Goal: Task Accomplishment & Management: Manage account settings

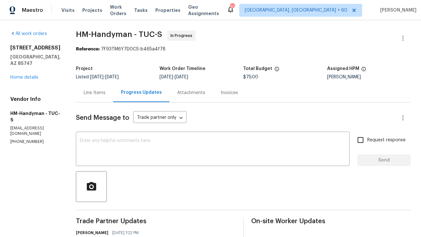
scroll to position [2, 0]
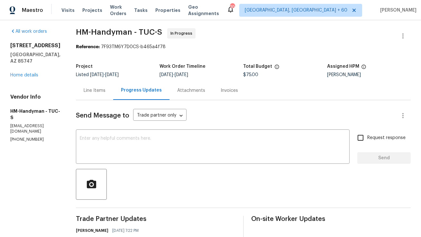
click at [104, 92] on div "Line Items" at bounding box center [95, 90] width 22 height 6
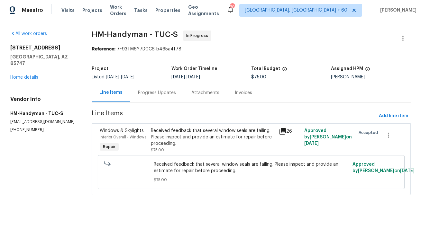
click at [215, 137] on div "Received feedback that several window seals are failing. Please inspect and pro…" at bounding box center [213, 137] width 124 height 19
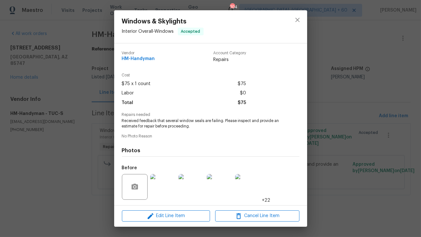
scroll to position [43, 0]
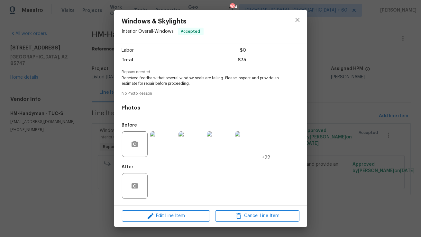
click at [165, 147] on img at bounding box center [163, 144] width 26 height 26
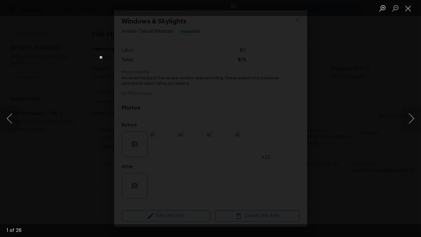
click at [235, 153] on img "Lightbox" at bounding box center [210, 118] width 221 height 125
click at [408, 10] on button "Close lightbox" at bounding box center [407, 8] width 13 height 11
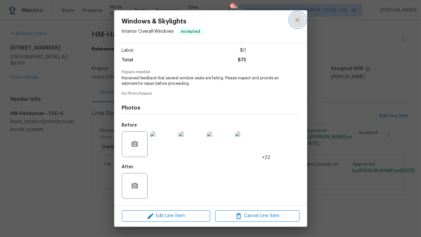
click at [293, 20] on button "close" at bounding box center [297, 19] width 15 height 15
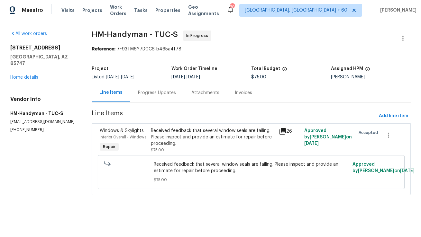
click at [171, 97] on div "Progress Updates" at bounding box center [156, 92] width 53 height 19
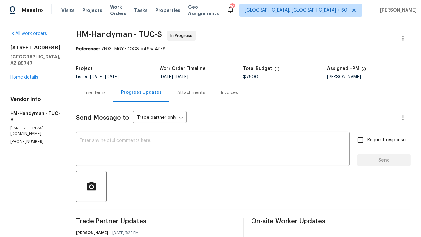
click at [95, 89] on div "Line Items" at bounding box center [94, 92] width 37 height 19
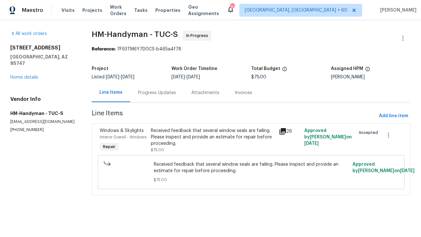
click at [203, 136] on div "Received feedback that several window seals are failing. Please inspect and pro…" at bounding box center [213, 137] width 124 height 19
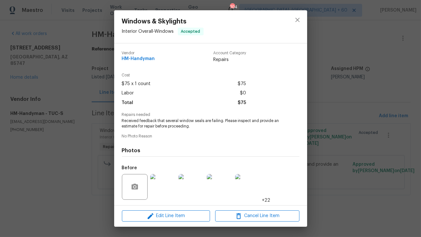
scroll to position [43, 0]
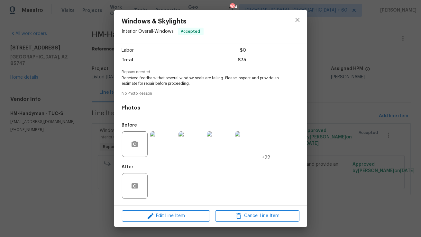
click at [168, 138] on img at bounding box center [163, 144] width 26 height 26
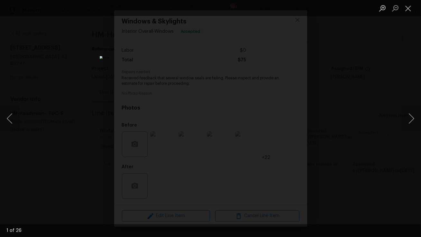
click at [228, 132] on img "Lightbox" at bounding box center [210, 118] width 221 height 125
click at [224, 119] on img "Lightbox" at bounding box center [210, 118] width 221 height 125
click at [224, 114] on img "Lightbox" at bounding box center [210, 118] width 221 height 125
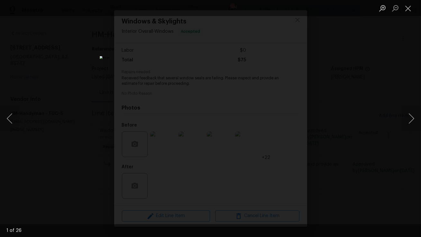
click at [232, 109] on img "Lightbox" at bounding box center [210, 118] width 221 height 125
click at [408, 10] on button "Close lightbox" at bounding box center [407, 8] width 13 height 11
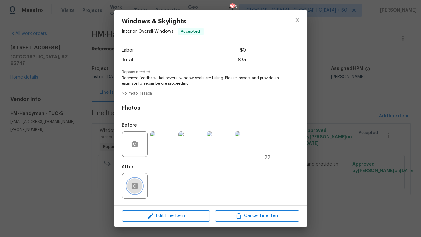
click at [139, 182] on button "button" at bounding box center [134, 185] width 15 height 15
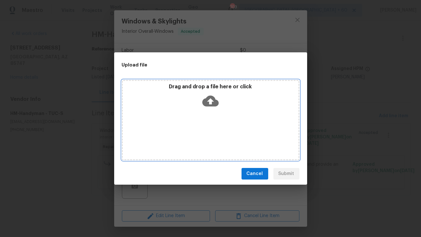
click at [212, 98] on icon at bounding box center [210, 101] width 16 height 11
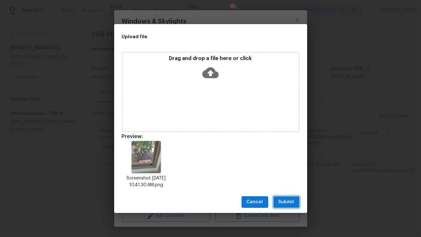
click at [278, 200] on button "Submit" at bounding box center [286, 202] width 26 height 12
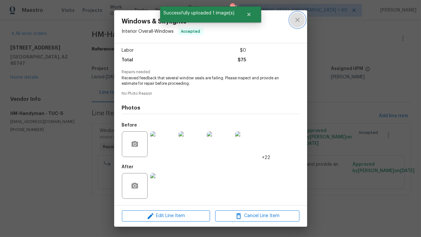
click at [297, 22] on icon "close" at bounding box center [297, 20] width 8 height 8
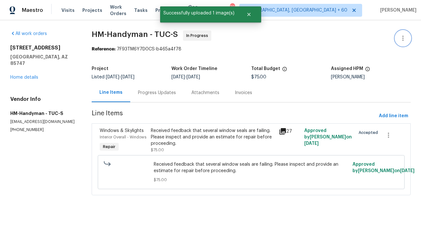
click at [406, 34] on icon "button" at bounding box center [403, 38] width 8 height 8
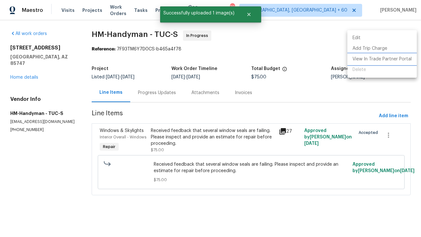
click at [372, 57] on li "View In Trade Partner Portal" at bounding box center [381, 59] width 69 height 11
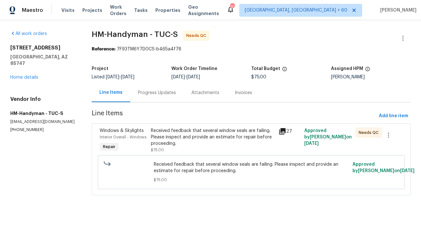
click at [138, 91] on div "Progress Updates" at bounding box center [157, 93] width 38 height 6
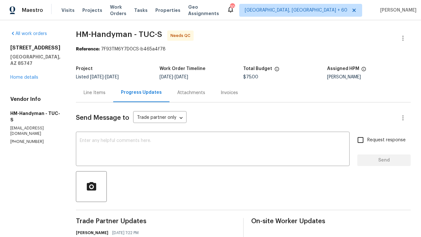
click at [207, 114] on div "Send Message to Trade partner only Trade partner only ​" at bounding box center [235, 117] width 319 height 15
click at [106, 89] on div "Line Items" at bounding box center [94, 92] width 37 height 19
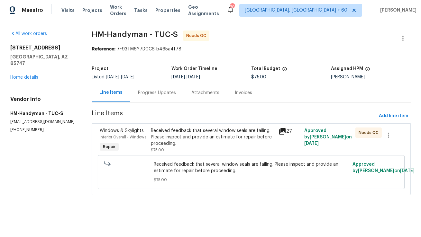
click at [177, 134] on div "Received feedback that several window seals are failing. Please inspect and pro…" at bounding box center [213, 137] width 124 height 19
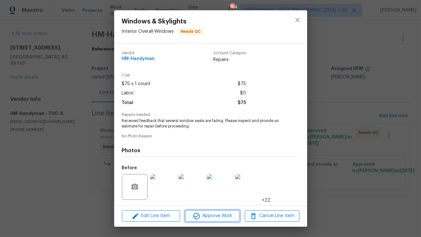
click at [201, 217] on span "Approve Work" at bounding box center [212, 216] width 50 height 8
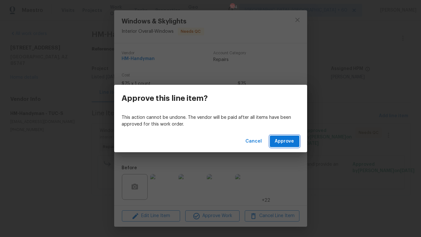
click at [287, 142] on span "Approve" at bounding box center [284, 142] width 19 height 8
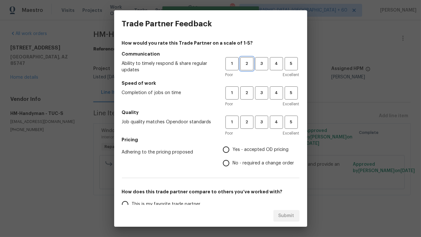
click at [252, 65] on span "2" at bounding box center [247, 63] width 12 height 7
click at [242, 99] on button "2" at bounding box center [246, 92] width 13 height 13
click at [244, 125] on span "2" at bounding box center [247, 122] width 12 height 7
click at [225, 165] on input "No - required a change order" at bounding box center [226, 164] width 14 height 14
radio input "true"
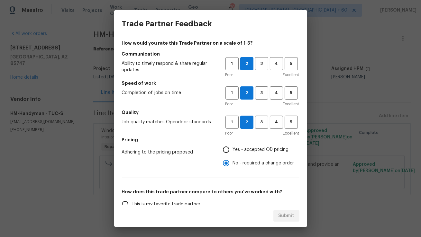
click at [227, 150] on input "Yes - accepted OD pricing" at bounding box center [226, 150] width 14 height 14
radio input "true"
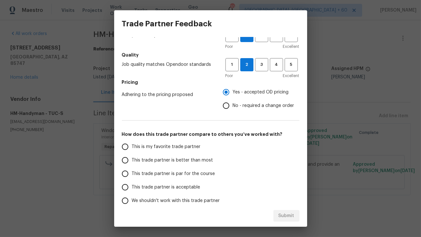
scroll to position [89, 0]
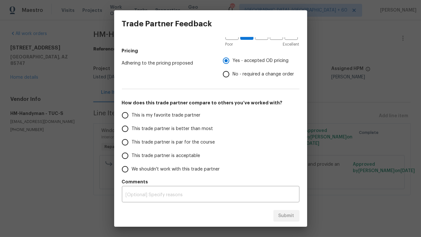
click at [137, 126] on span "This trade partner is better than most" at bounding box center [172, 129] width 81 height 7
click at [132, 126] on input "This trade partner is better than most" at bounding box center [125, 129] width 14 height 14
click at [293, 218] on span "Submit" at bounding box center [286, 216] width 16 height 8
radio input "true"
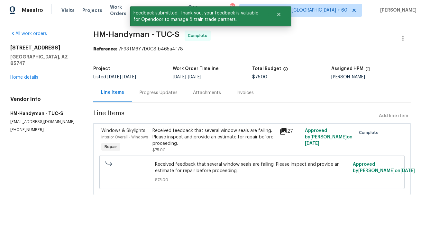
click at [162, 102] on div "Progress Updates" at bounding box center [158, 92] width 53 height 19
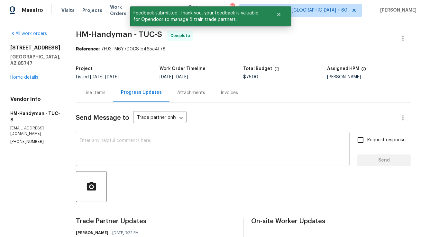
click at [169, 146] on textarea at bounding box center [213, 150] width 266 height 23
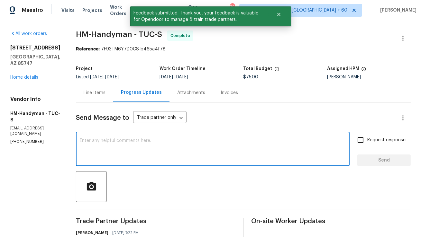
type textarea "T"
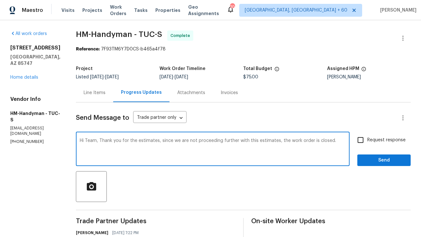
click at [159, 143] on textarea "Hi Team, Thank you for the estimates, since we are not proceeding further with …" at bounding box center [213, 150] width 266 height 23
click at [339, 146] on textarea "Hi Team, Thank you for the estimates, since we are not proceeding further with …" at bounding box center [213, 150] width 266 height 23
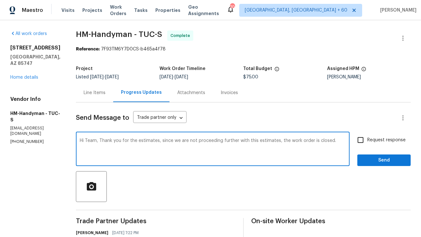
click at [324, 141] on textarea "Hi Team, Thank you for the estimates, since we are not proceeding further with …" at bounding box center [213, 150] width 266 height 23
click at [165, 149] on textarea "Hi Team, Thank you for the estimates, since we are not proceeding further with …" at bounding box center [213, 150] width 266 height 23
click at [155, 142] on textarea "Hi Team, Thank you for the estimates, since we are not proceeding further with …" at bounding box center [213, 150] width 266 height 23
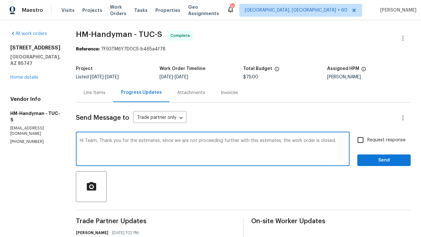
click at [155, 142] on textarea "Hi Team, Thank you for the estimates, since we are not proceeding further with …" at bounding box center [213, 150] width 266 height 23
click at [152, 145] on textarea "Hi Team, Thank you for the job, since we are not proceeding further with this e…" at bounding box center [213, 150] width 266 height 23
click at [150, 142] on textarea "Hi Team, Thank you for the job, since we are not proceeding further with this e…" at bounding box center [213, 150] width 266 height 23
click at [154, 141] on textarea "Hi Team, Thank you for the job. since we are not proceeding further with this e…" at bounding box center [213, 150] width 266 height 23
click at [187, 153] on textarea "Hi Team, Thank you for the job. Since we are not proceeding further with this e…" at bounding box center [213, 150] width 266 height 23
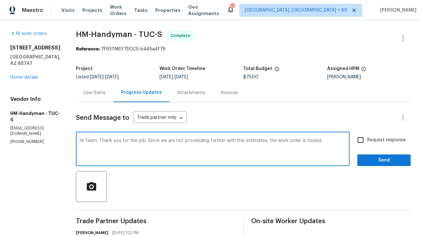
type textarea "Hi Team, Thank you for the job. Since we are not proceeding further with this e…"
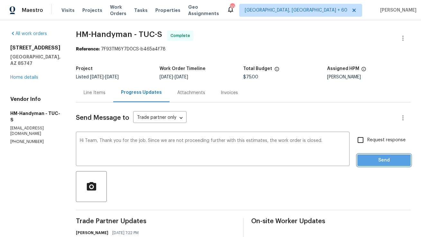
click at [372, 162] on span "Send" at bounding box center [383, 161] width 43 height 8
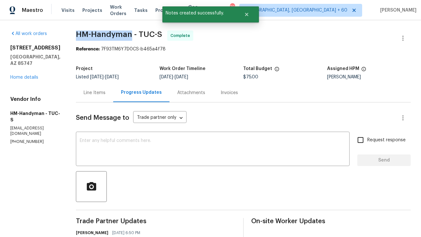
copy span "HM-Handyman"
drag, startPoint x: 81, startPoint y: 34, endPoint x: 137, endPoint y: 34, distance: 56.3
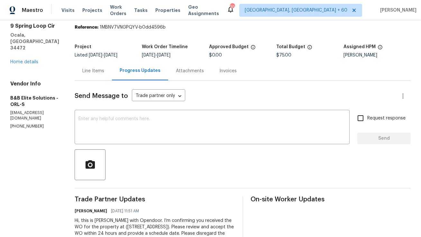
scroll to position [30, 0]
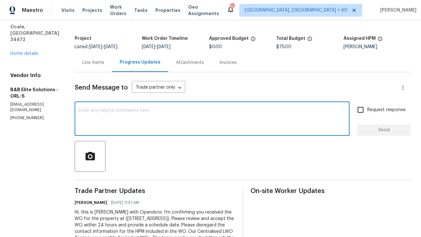
click at [143, 118] on textarea at bounding box center [211, 119] width 267 height 23
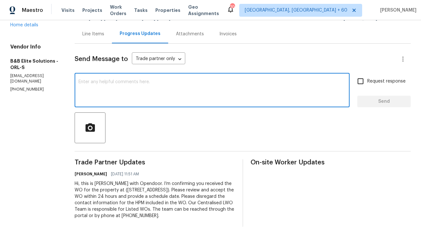
scroll to position [0, 0]
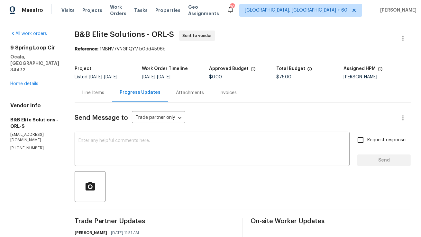
click at [12, 126] on div "Vendor Info B&B Elite Solutions - ORL-S [EMAIL_ADDRESS][DOMAIN_NAME] [PHONE_NUM…" at bounding box center [34, 127] width 49 height 49
click at [13, 146] on p "[PHONE_NUMBER]" at bounding box center [34, 148] width 49 height 5
copy p "[PHONE_NUMBER]"
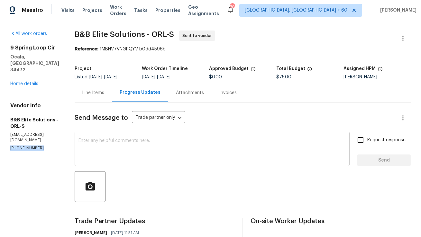
scroll to position [59, 0]
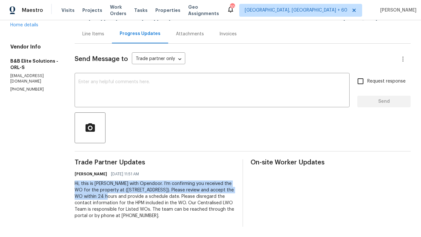
copy div "Hi, this is [PERSON_NAME] with Opendoor. I’m confirming you received the WO for…"
drag, startPoint x: 80, startPoint y: 184, endPoint x: 110, endPoint y: 198, distance: 33.4
click at [110, 198] on div "Hi, this is [PERSON_NAME] with Opendoor. I’m confirming you received the WO for…" at bounding box center [155, 200] width 160 height 39
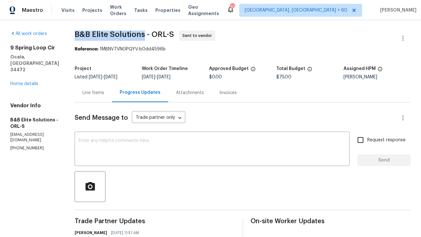
copy span "B&B Elite Solutions"
drag, startPoint x: 80, startPoint y: 35, endPoint x: 148, endPoint y: 32, distance: 68.2
click at [148, 32] on span "B&B Elite Solutions - ORL-S" at bounding box center [124, 35] width 99 height 8
click at [95, 96] on div "Line Items" at bounding box center [93, 92] width 37 height 19
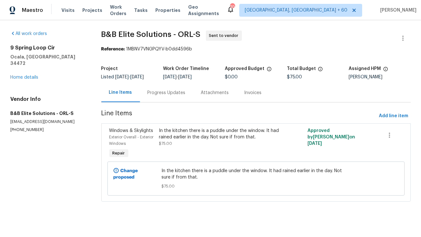
click at [167, 96] on div "Progress Updates" at bounding box center [167, 93] width 38 height 6
